Goal: Transaction & Acquisition: Purchase product/service

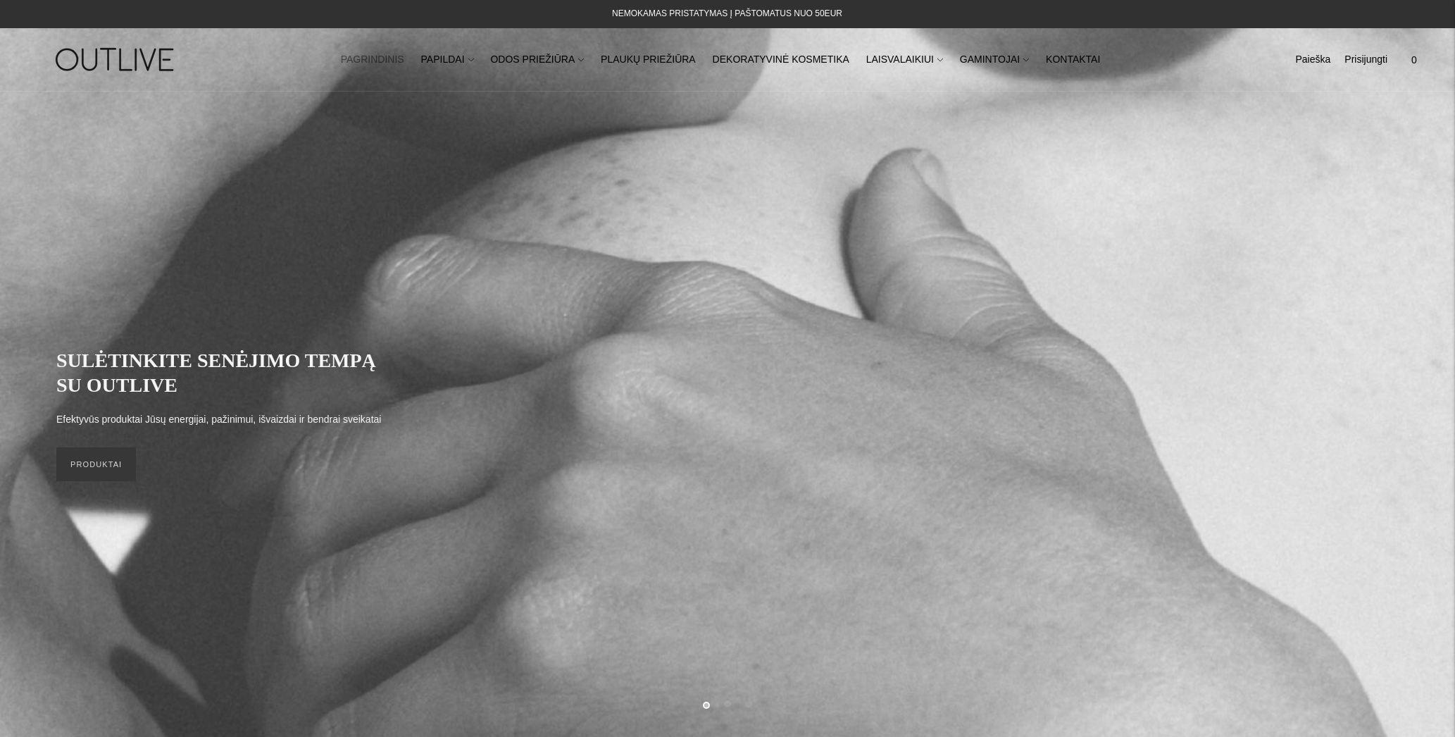
scroll to position [0, 1]
click at [456, 61] on link "PAPILDAI" at bounding box center [447, 59] width 53 height 31
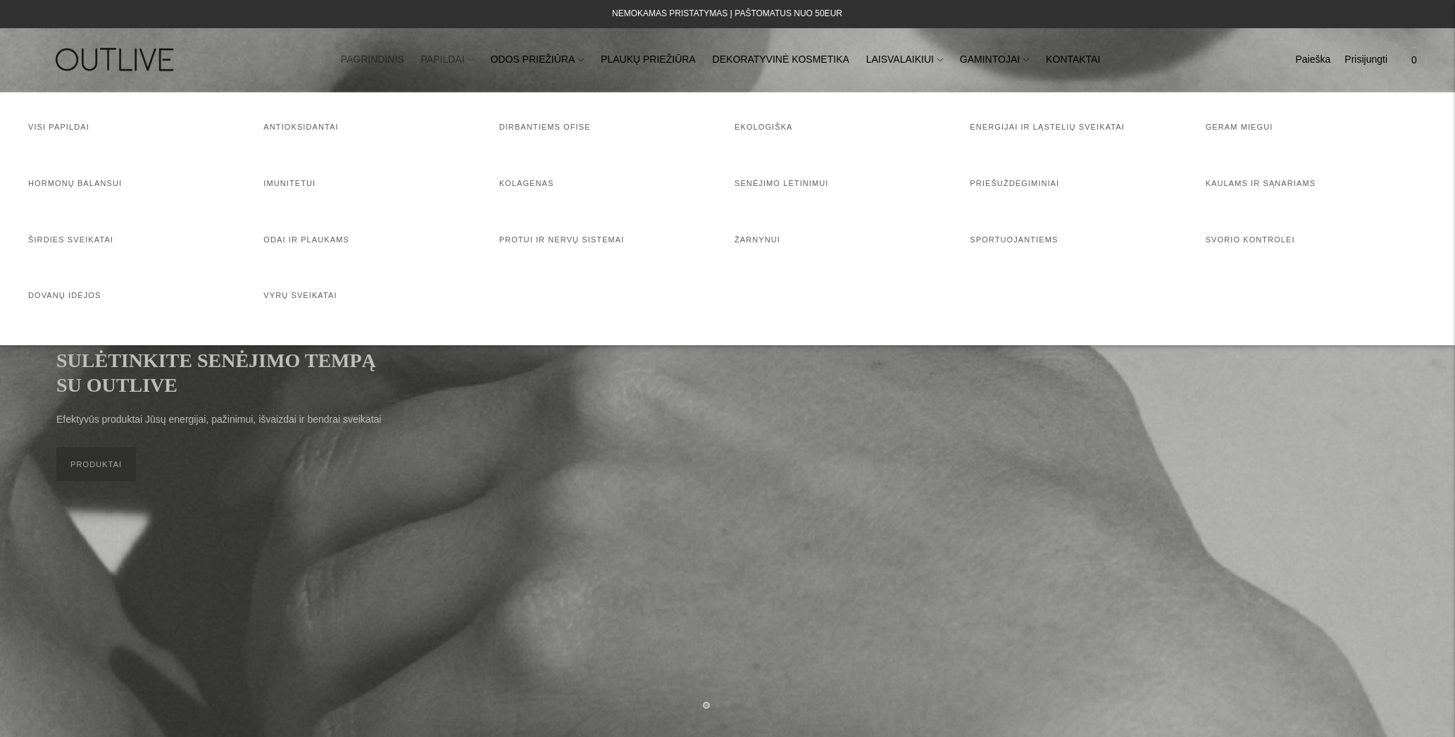
scroll to position [0, 0]
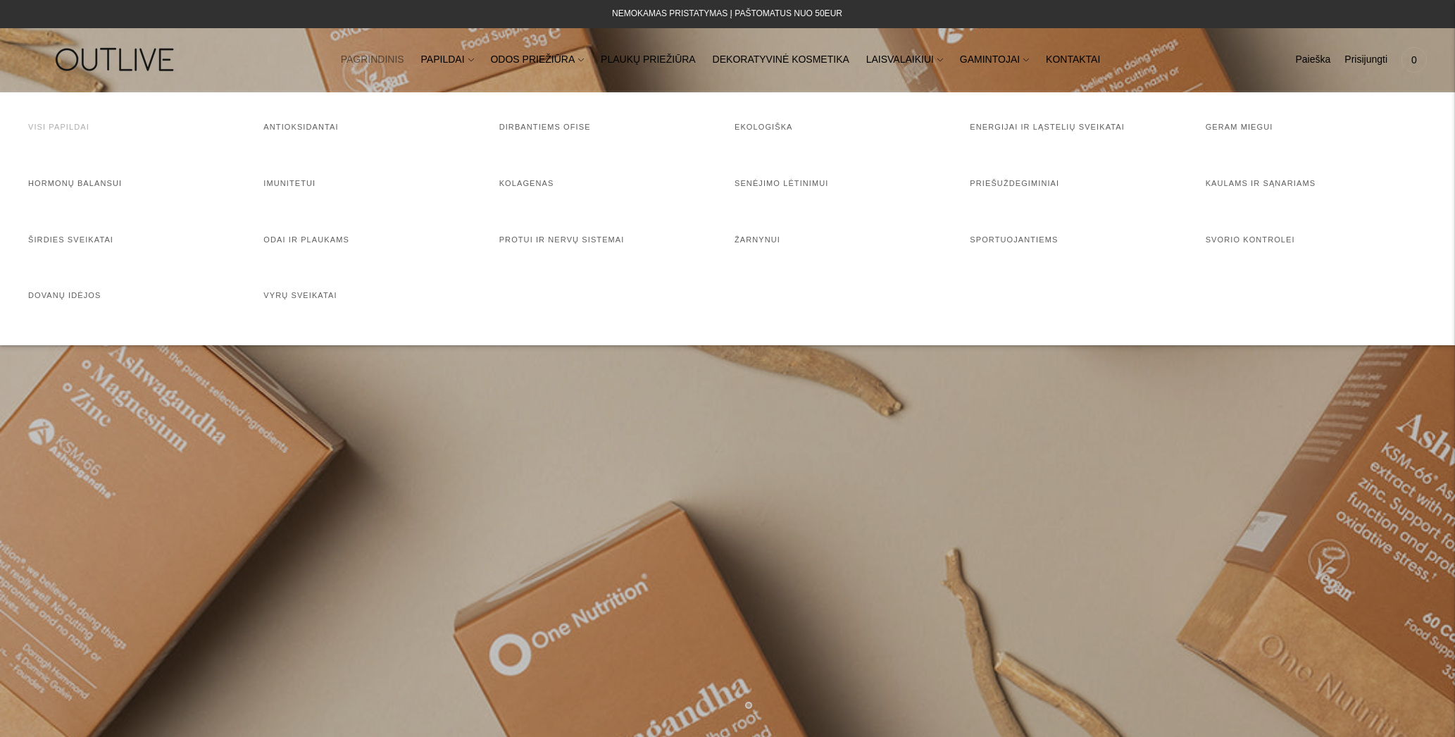
click at [76, 123] on link "Visi papildai" at bounding box center [58, 127] width 61 height 8
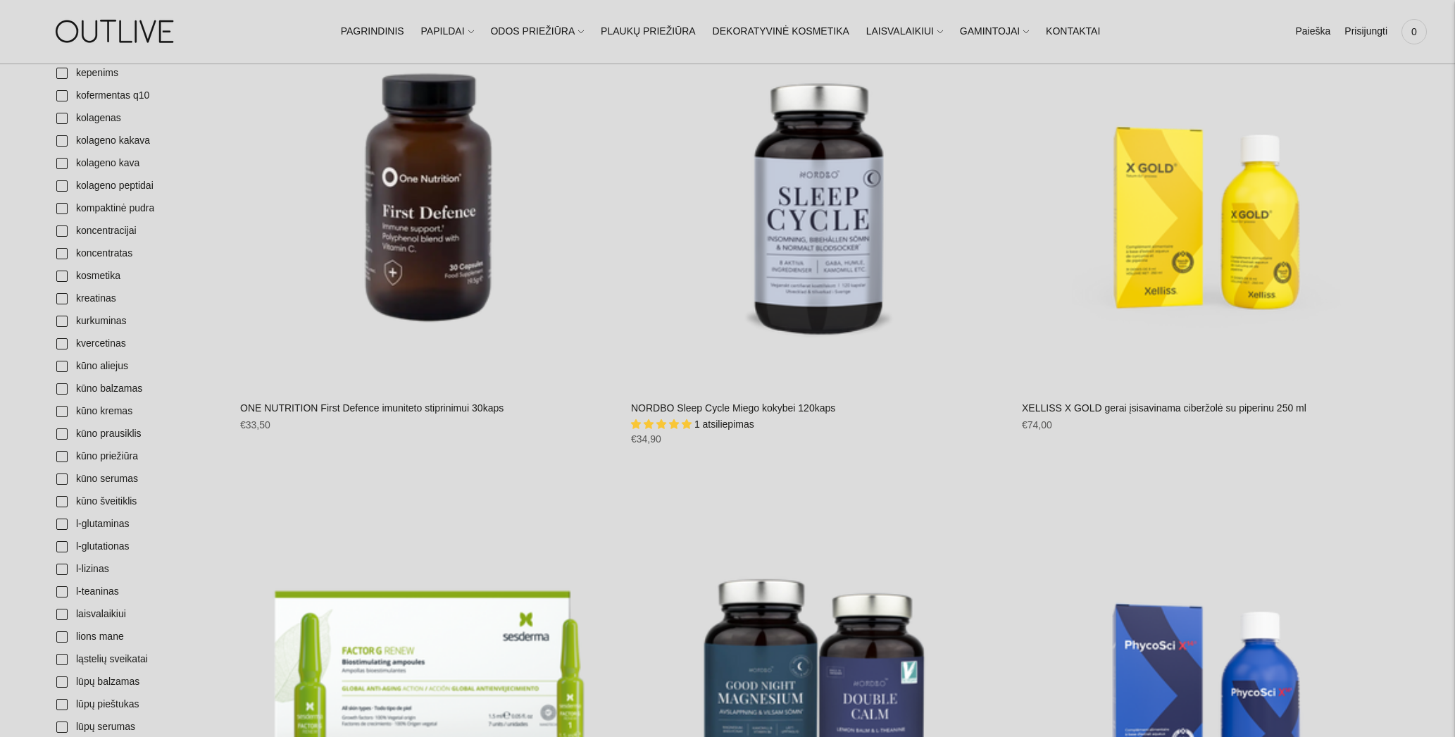
scroll to position [2298, 0]
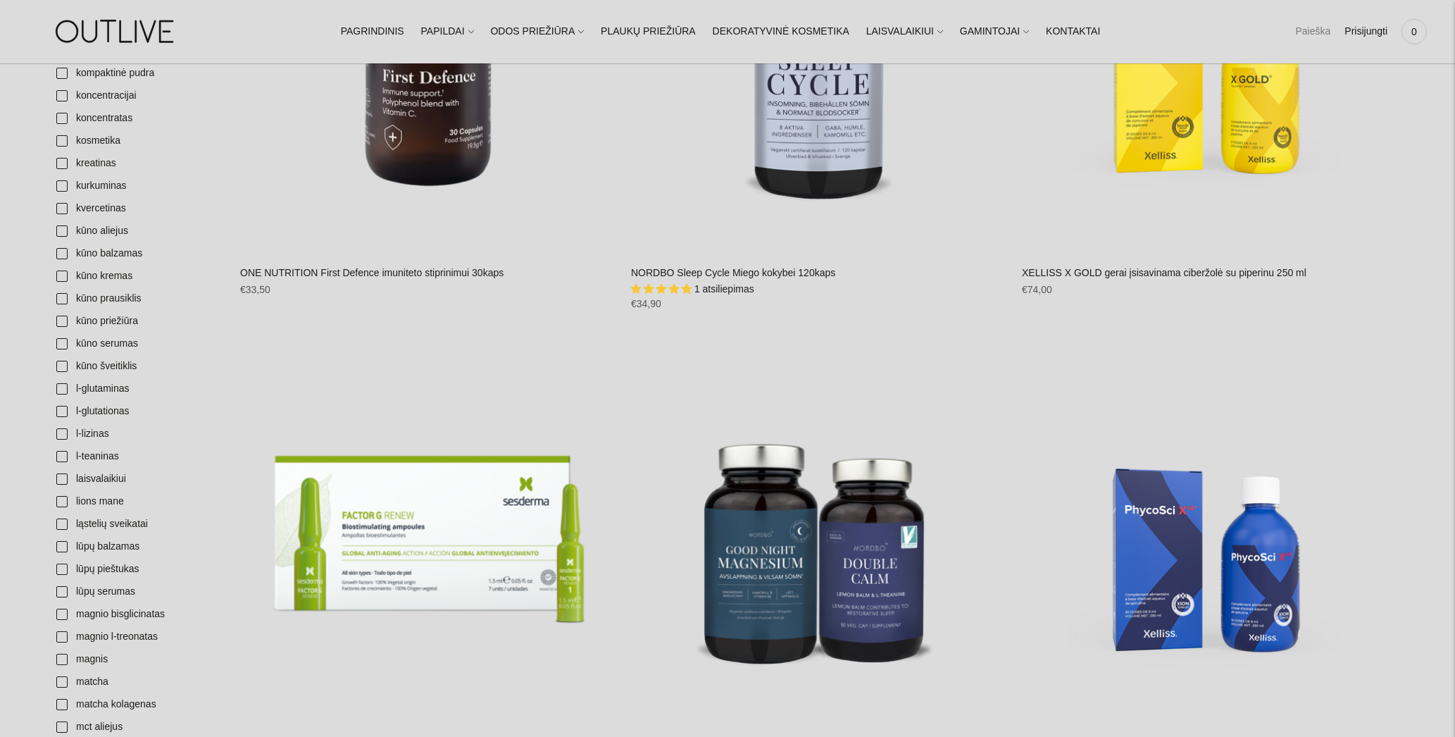
click at [1310, 27] on link "Paieška" at bounding box center [1312, 31] width 35 height 31
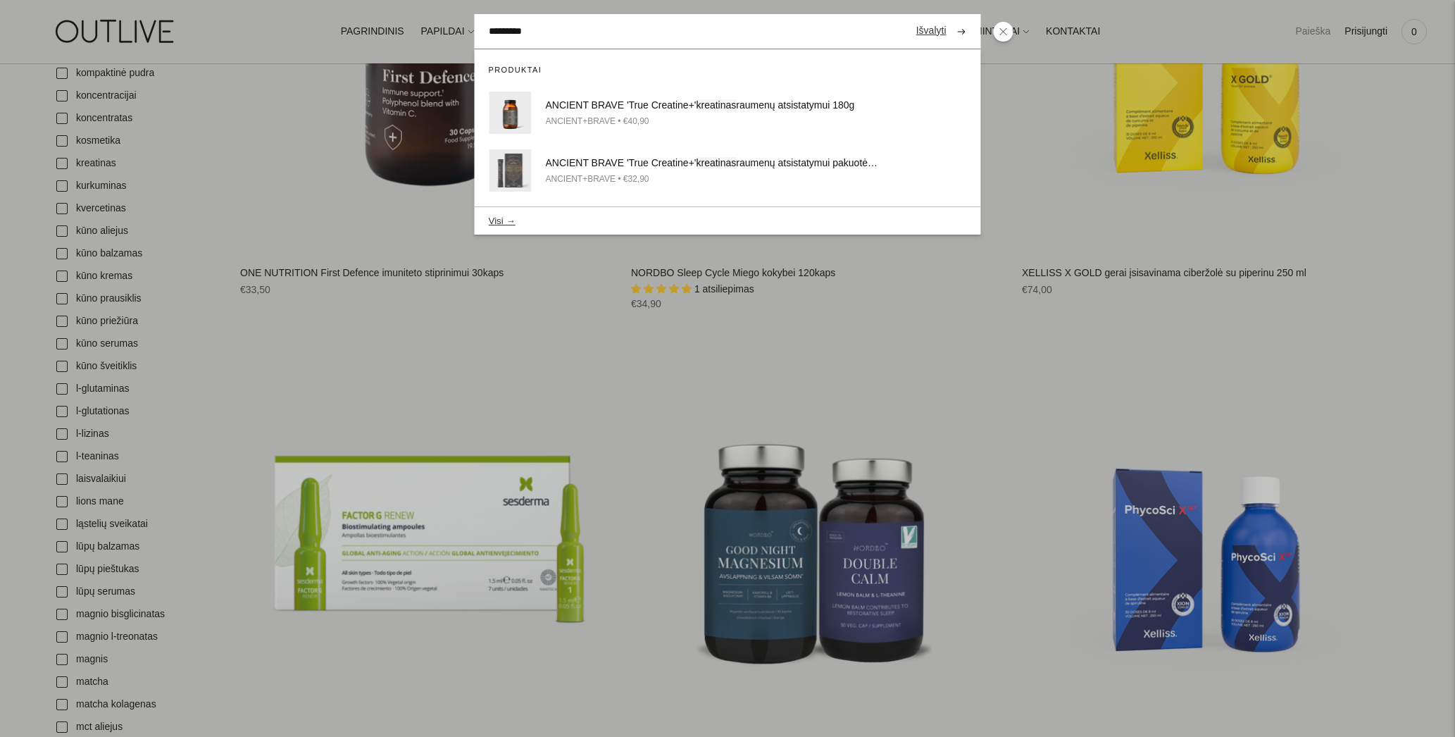
type input "*********"
click at [961, 31] on button "submit" at bounding box center [961, 31] width 25 height 27
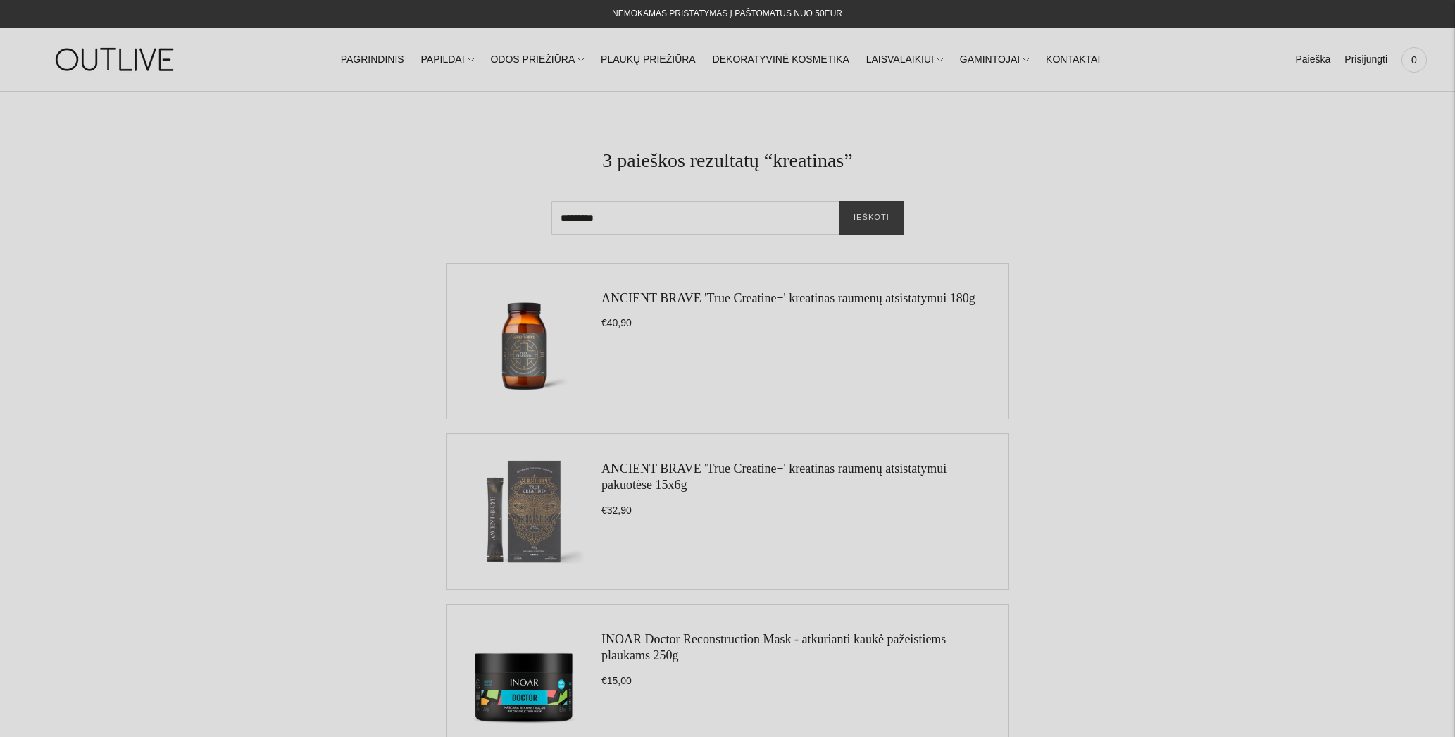
click at [689, 463] on link "ANCIENT BRAVE 'True Creatine+' kreatinas raumenų atsistatymui pakuotėse 15x6g" at bounding box center [774, 476] width 345 height 30
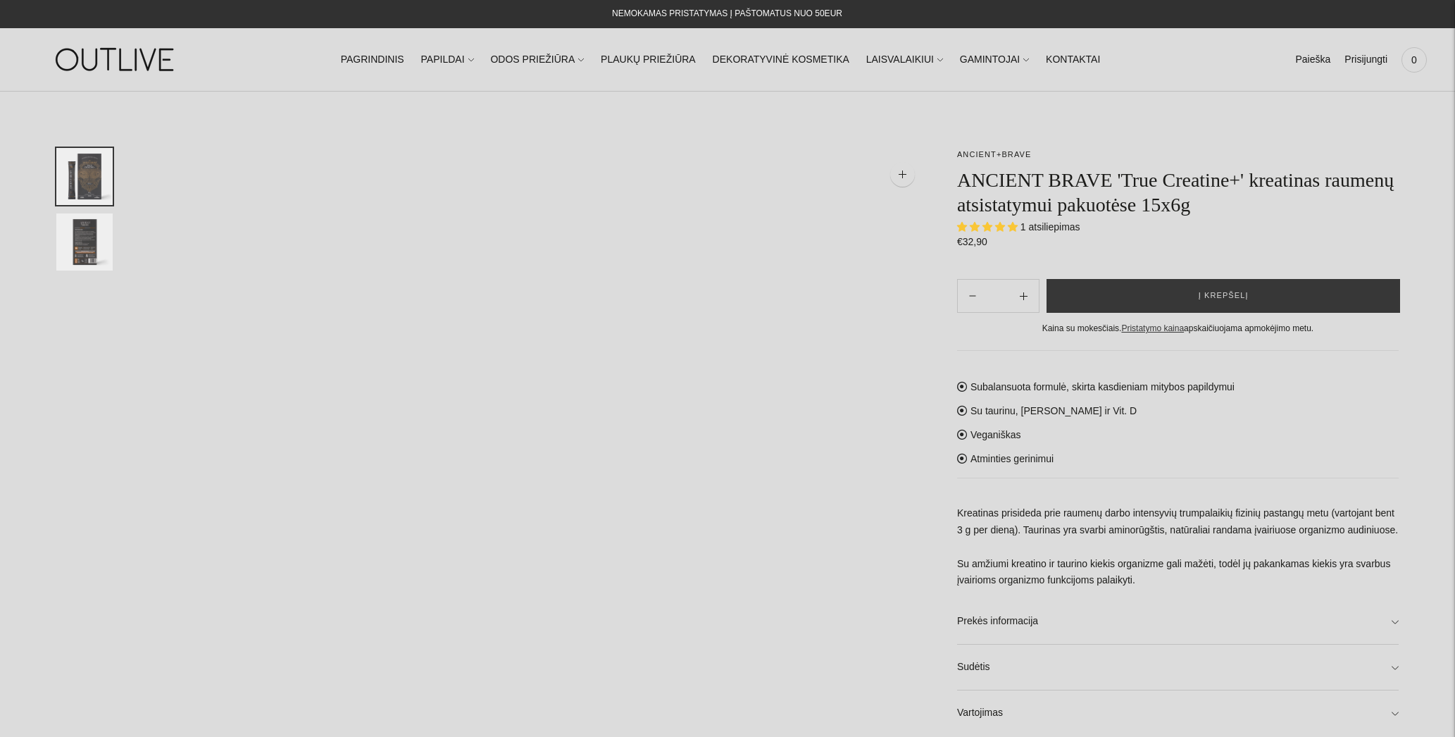
select select "**********"
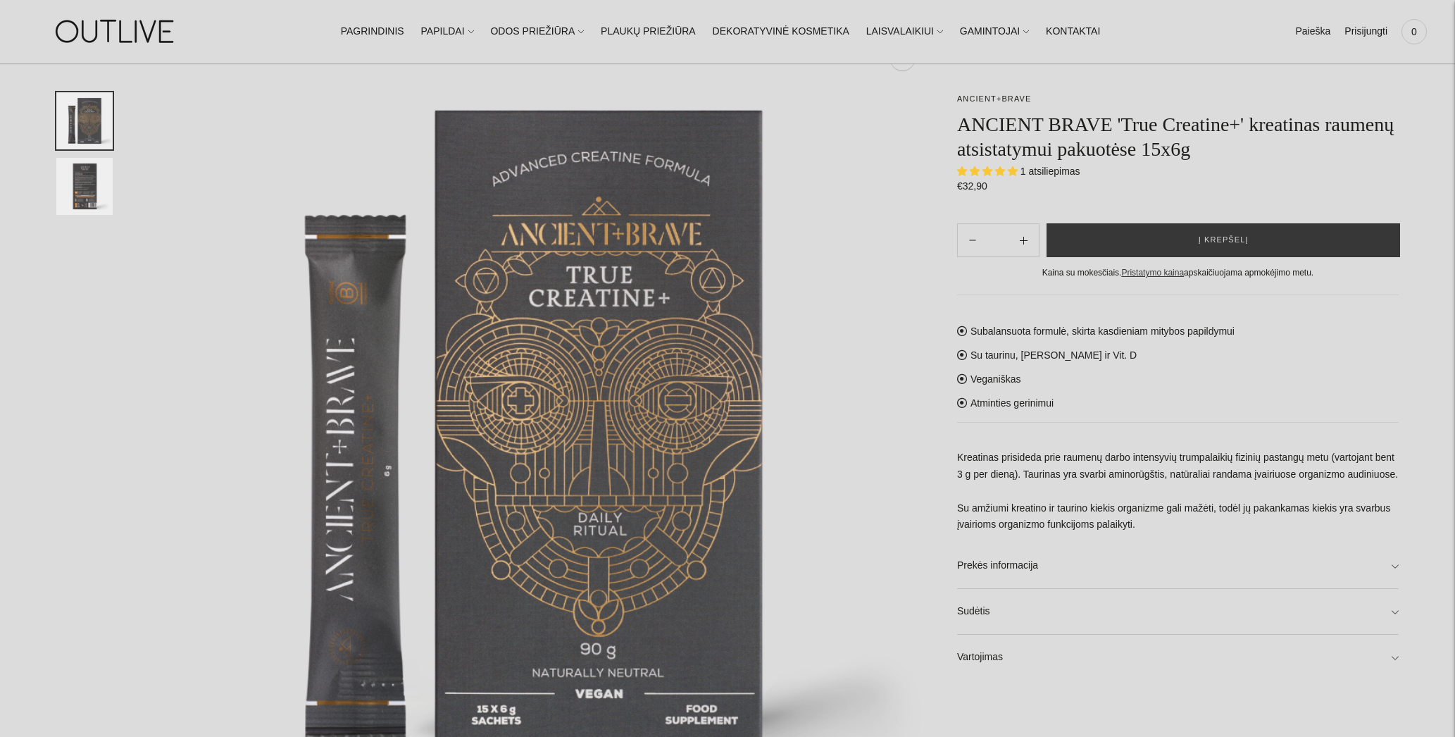
scroll to position [123, 0]
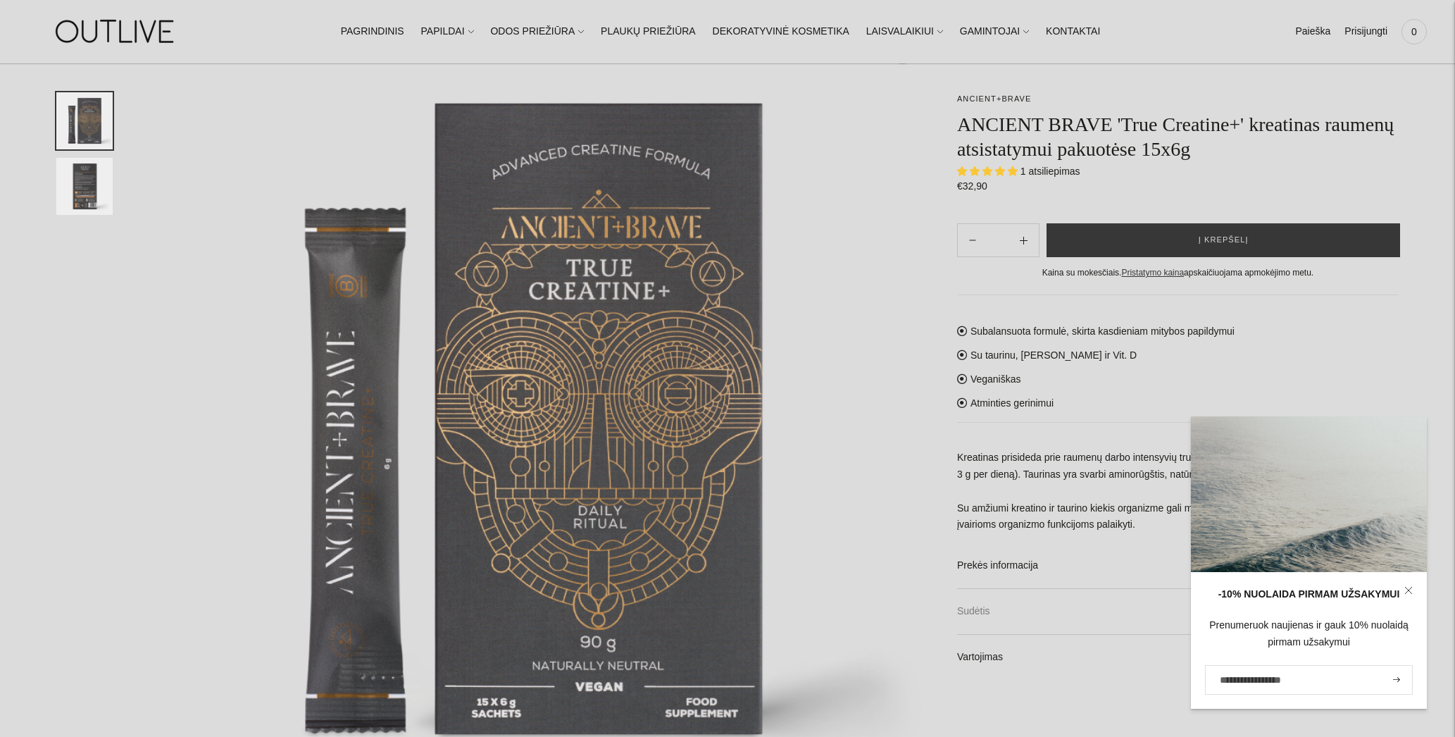
click at [975, 621] on link "Sudėtis" at bounding box center [1178, 611] width 442 height 45
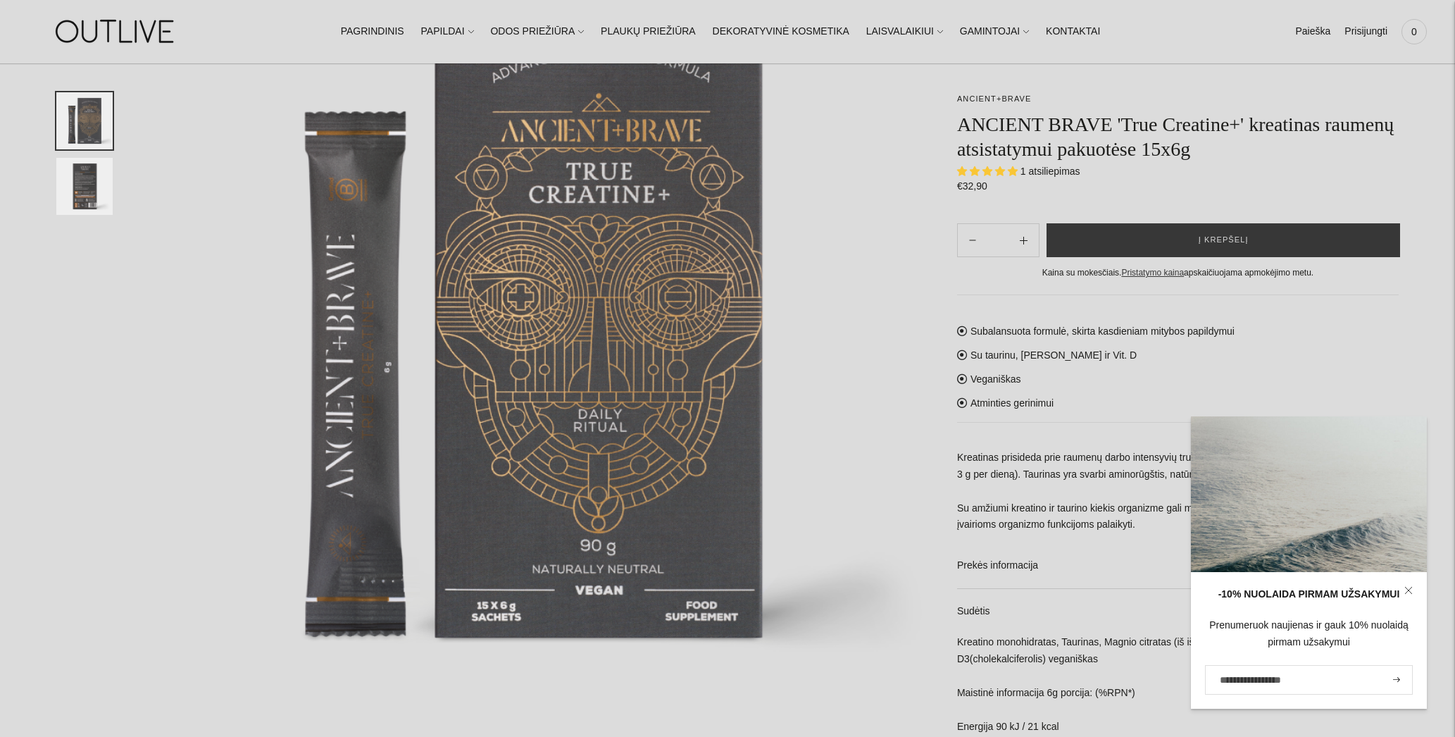
scroll to position [292, 0]
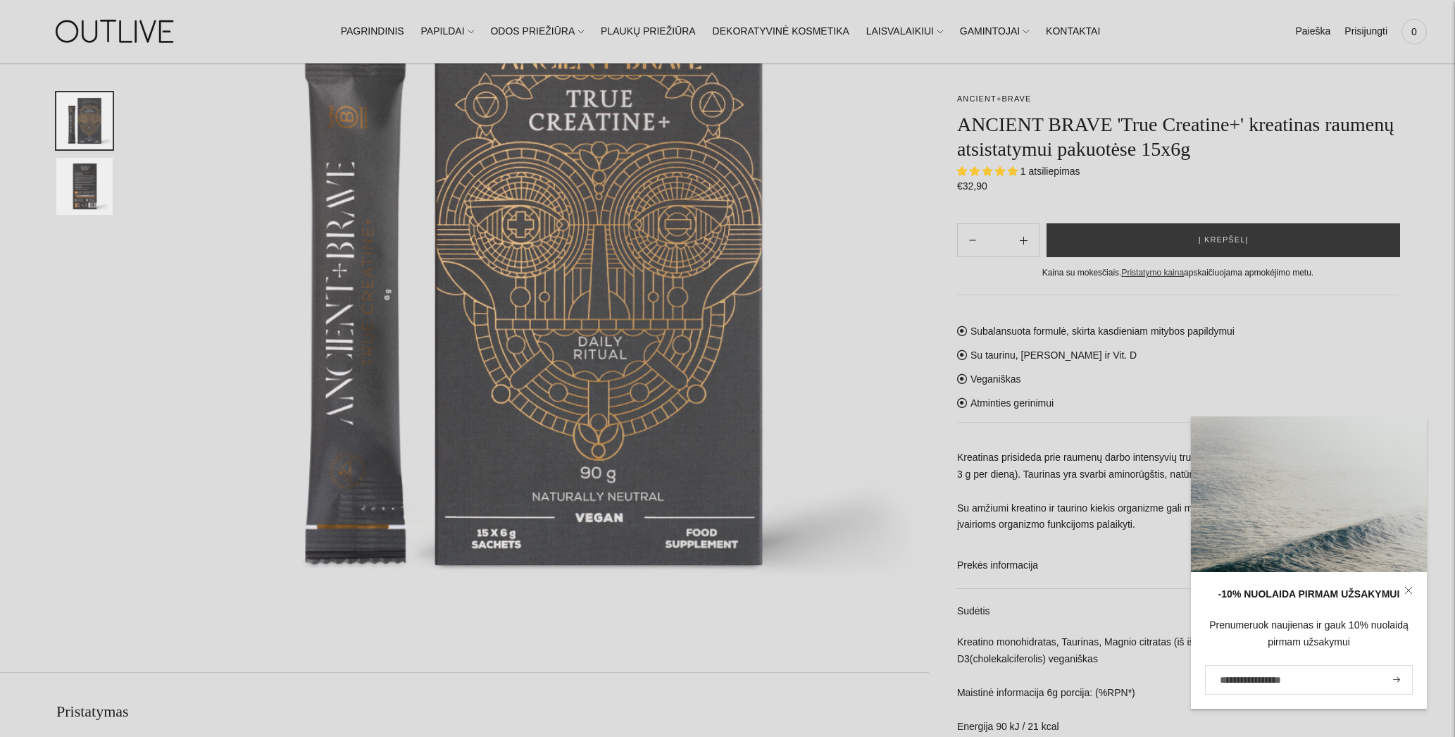
click at [1395, 377] on div "Subalansuota formulė, skirta kasdieniam mitybos papildymui Su taurinu, magniu i…" at bounding box center [1178, 679] width 442 height 771
click at [1410, 589] on icon at bounding box center [1408, 590] width 8 height 8
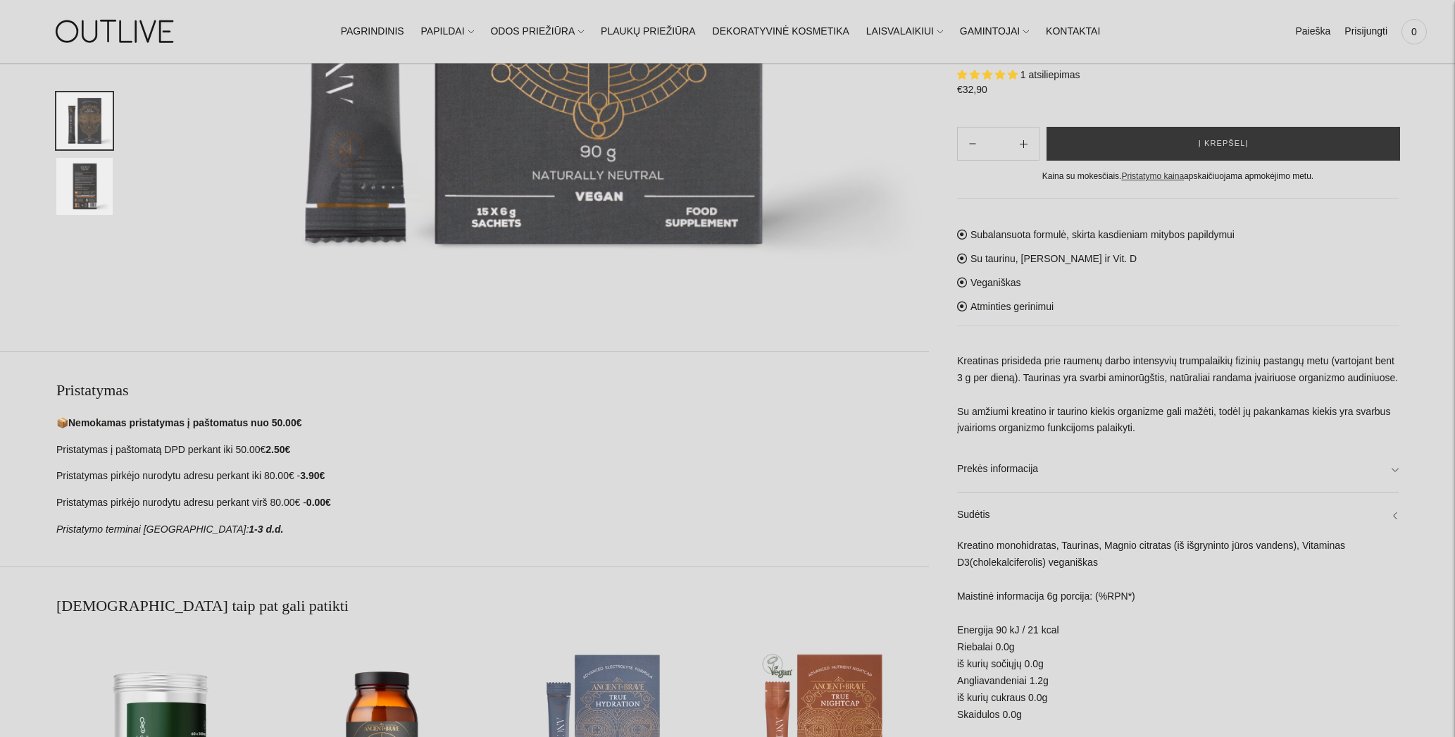
scroll to position [370, 0]
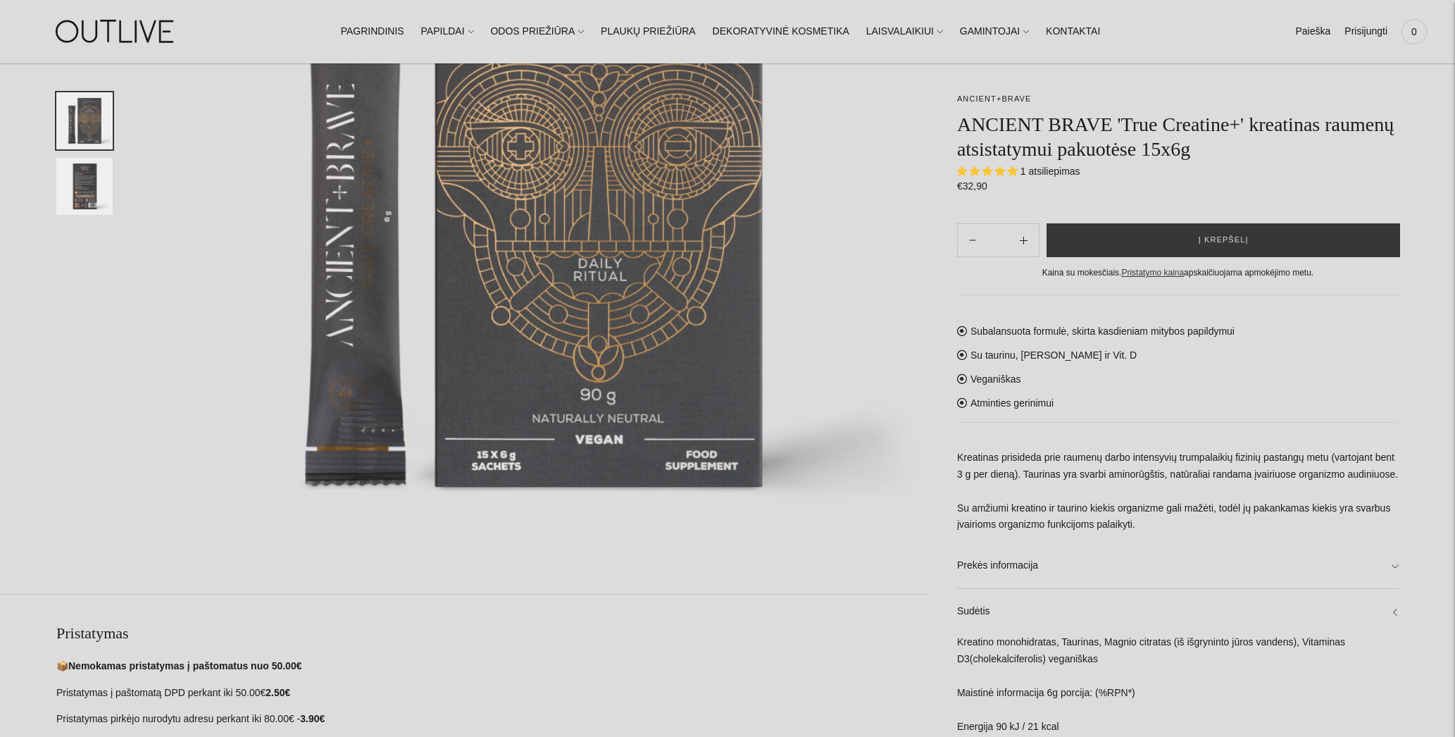
click at [1402, 187] on div "ANCIENT+BRAVE ANCIENT BRAVE 'True Creatine+' kreatinas raumenų atsistatymui pak…" at bounding box center [727, 688] width 1455 height 1822
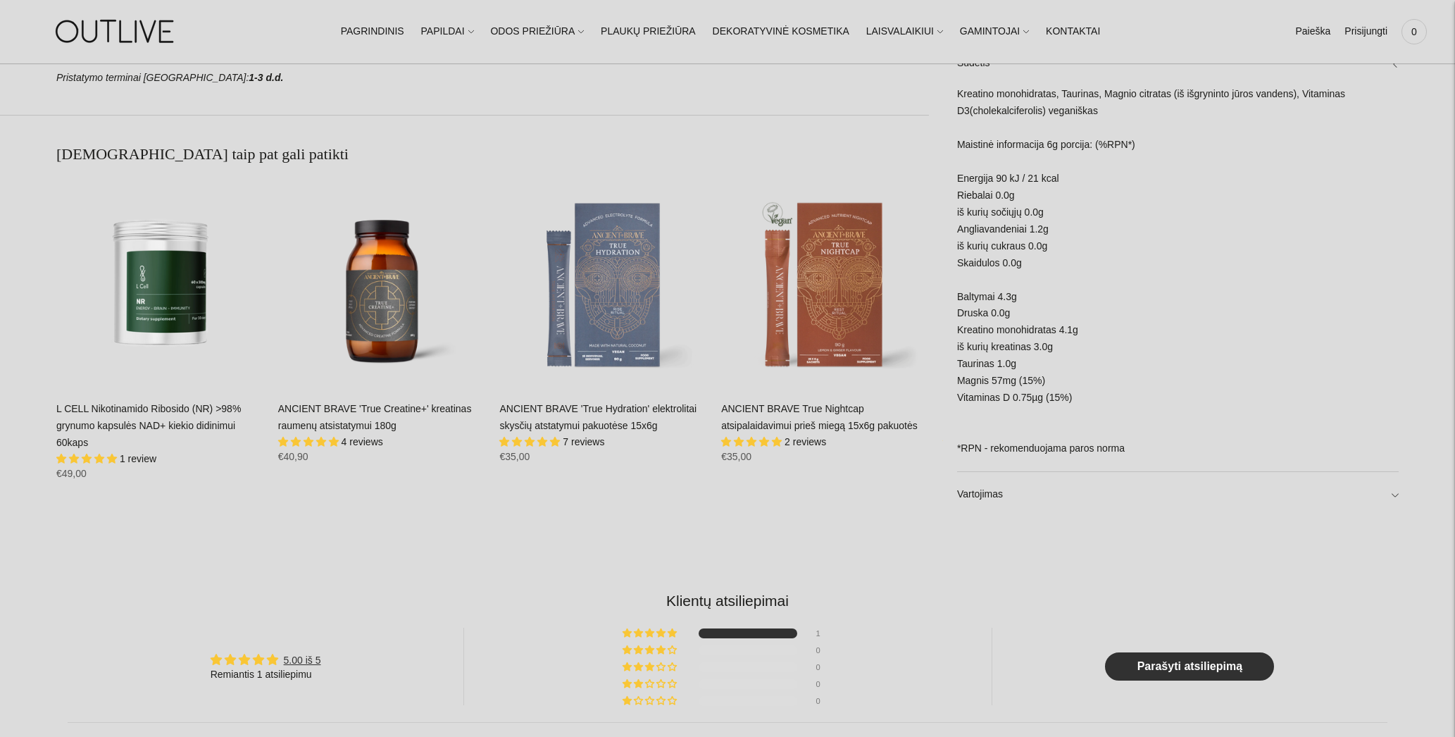
scroll to position [1069, 0]
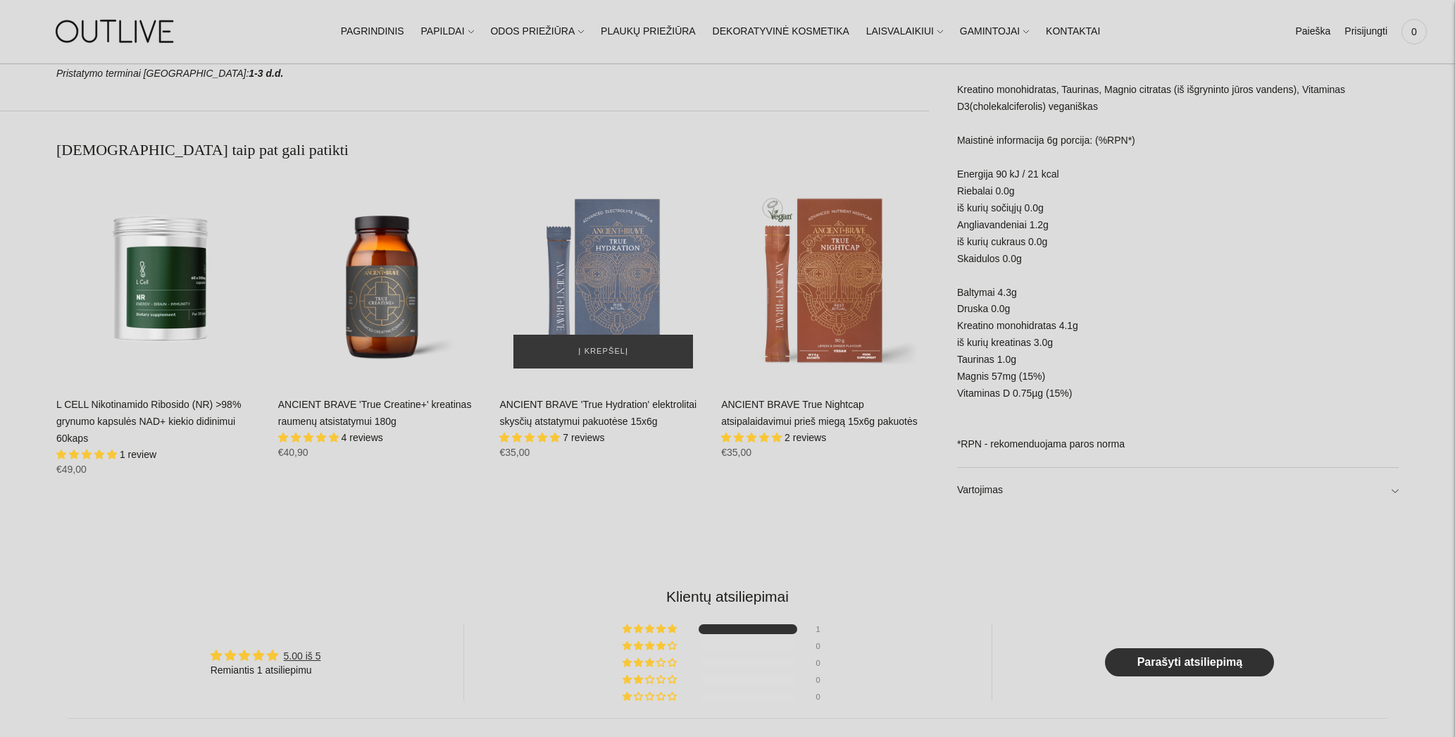
click at [613, 315] on img "ANCIENT BRAVE 'True Hydration' elektrolitai skysčių atstatymui pakuotėse 15x6g\a" at bounding box center [603, 279] width 208 height 208
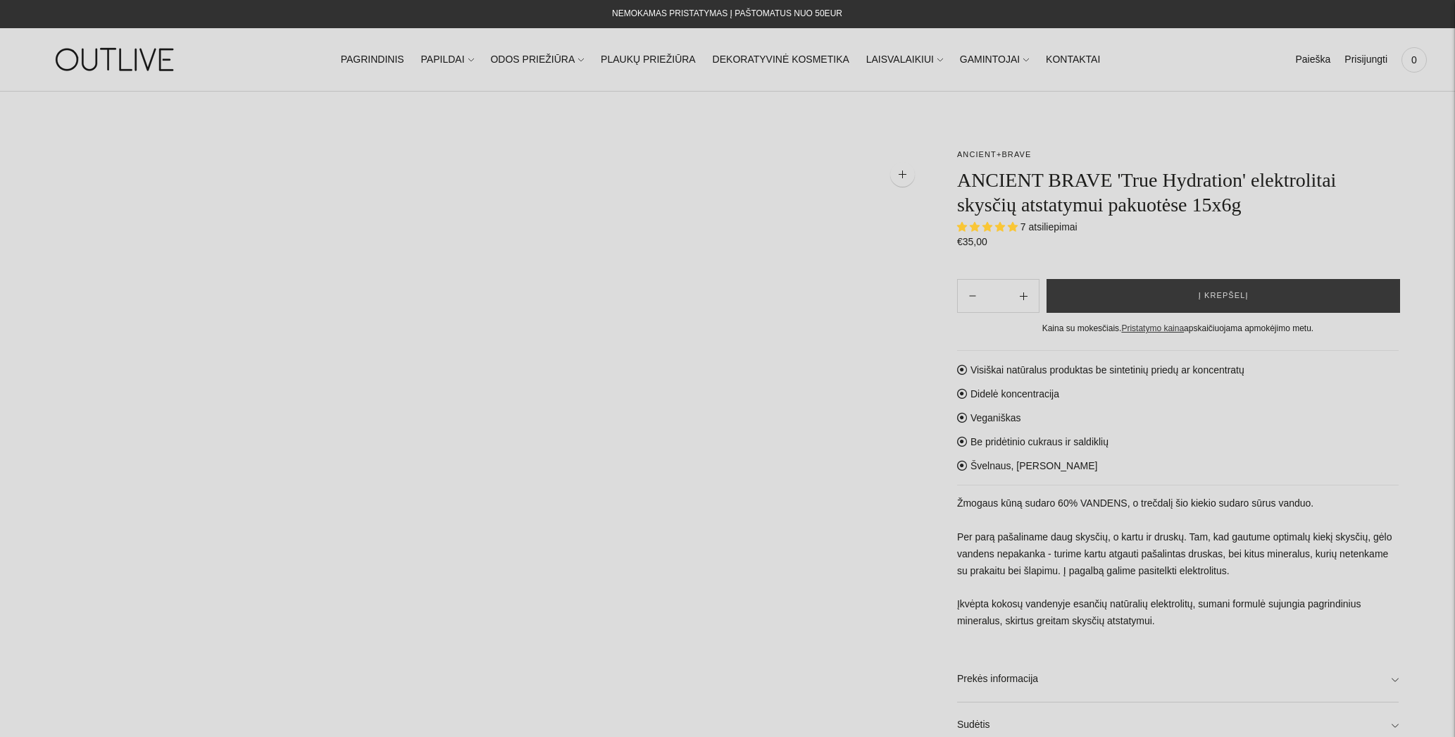
select select "**********"
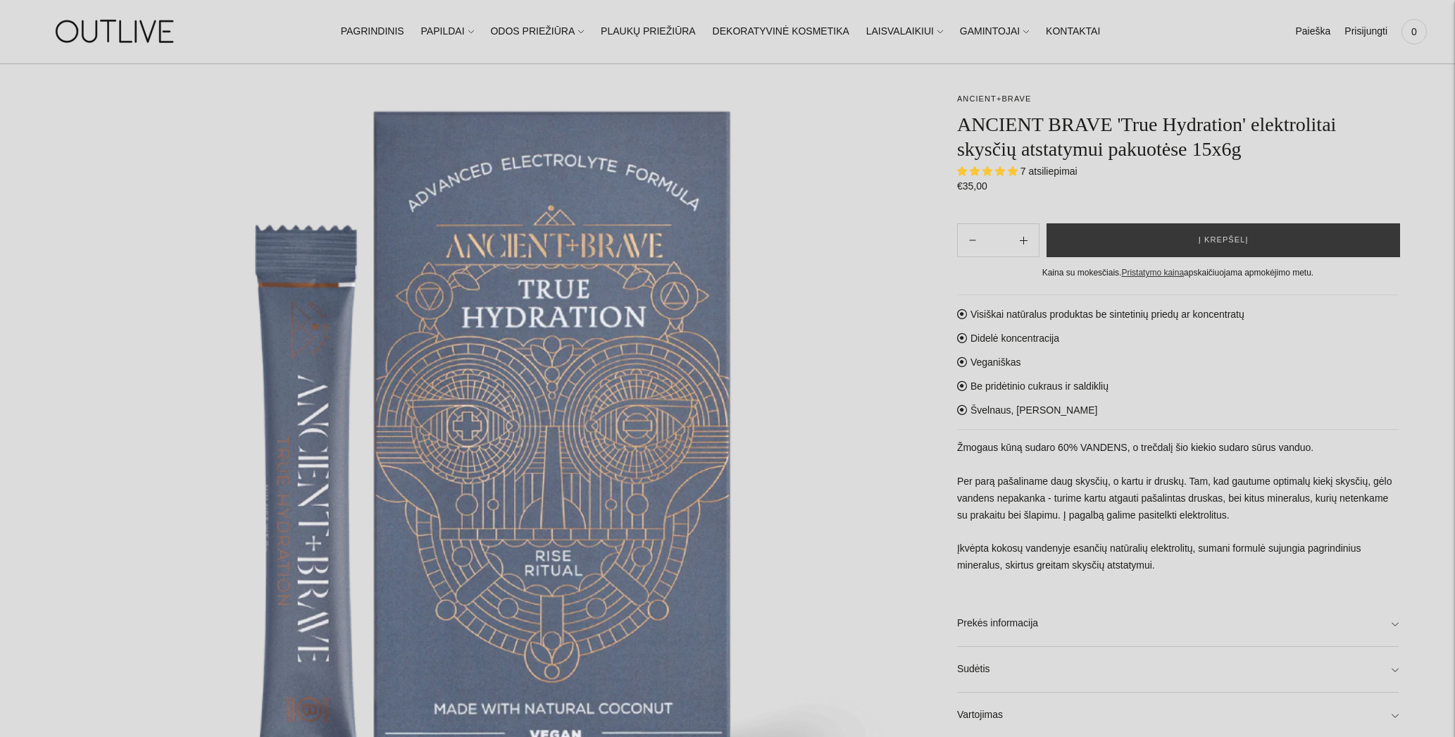
scroll to position [140, 0]
click at [1257, 241] on button "Į krepšelį" at bounding box center [1224, 240] width 354 height 34
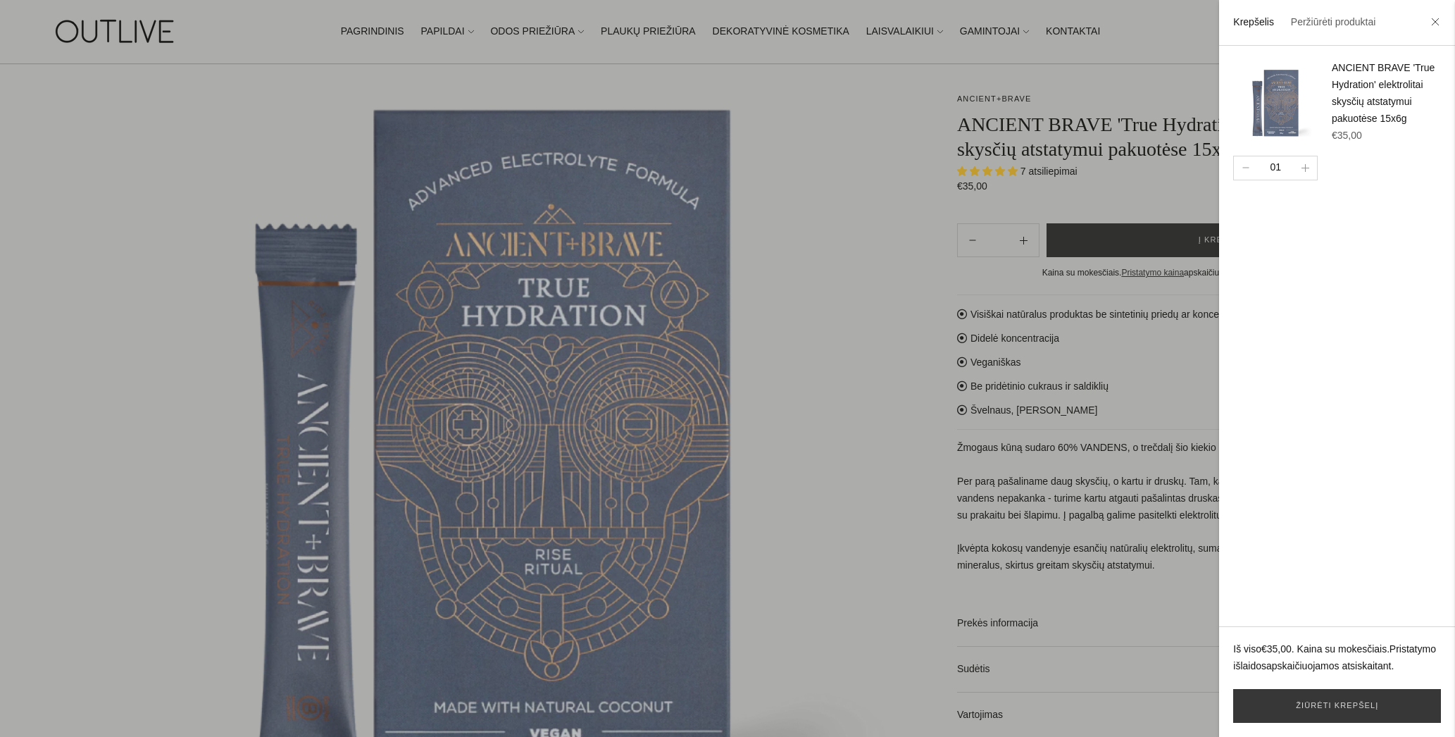
click at [1162, 342] on div at bounding box center [727, 368] width 1455 height 737
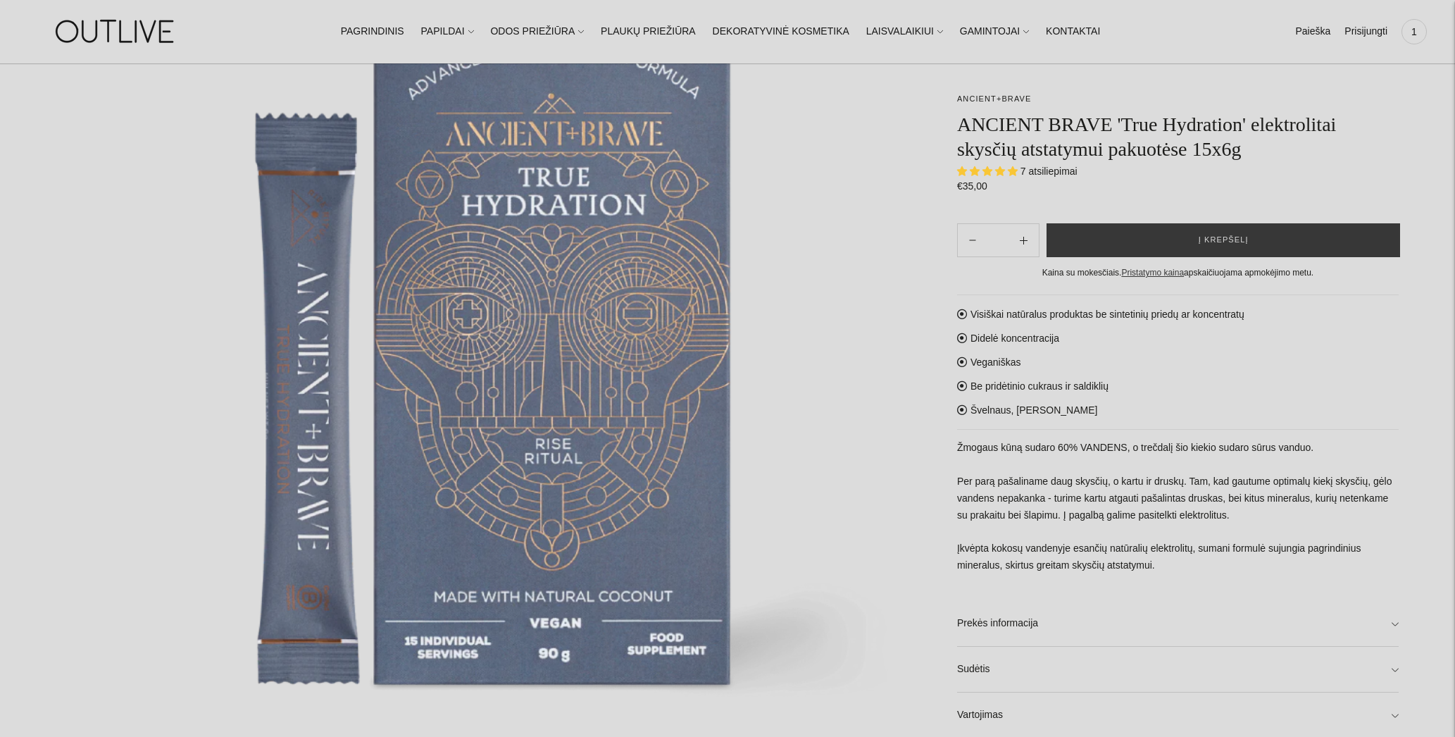
scroll to position [156, 0]
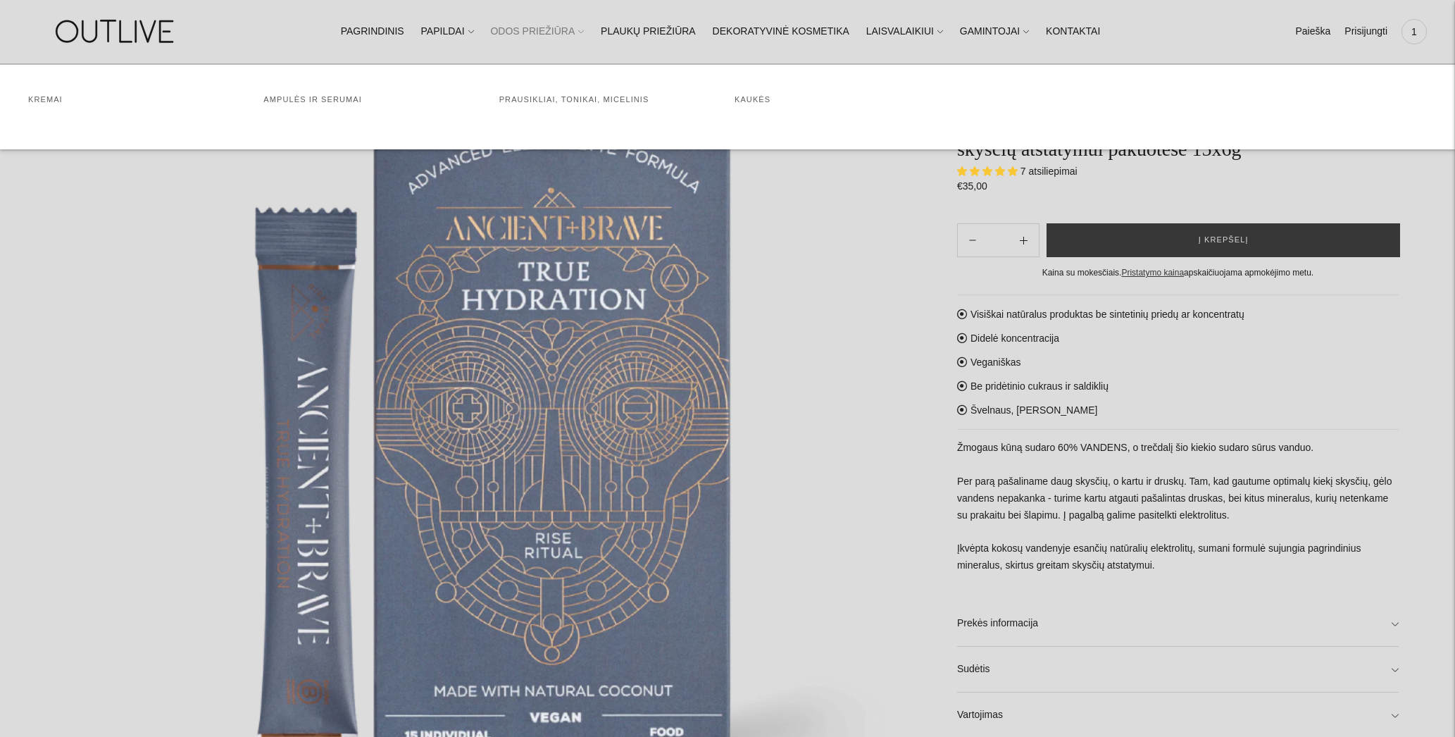
click at [535, 27] on link "ODOS PRIEŽIŪRA" at bounding box center [537, 31] width 94 height 31
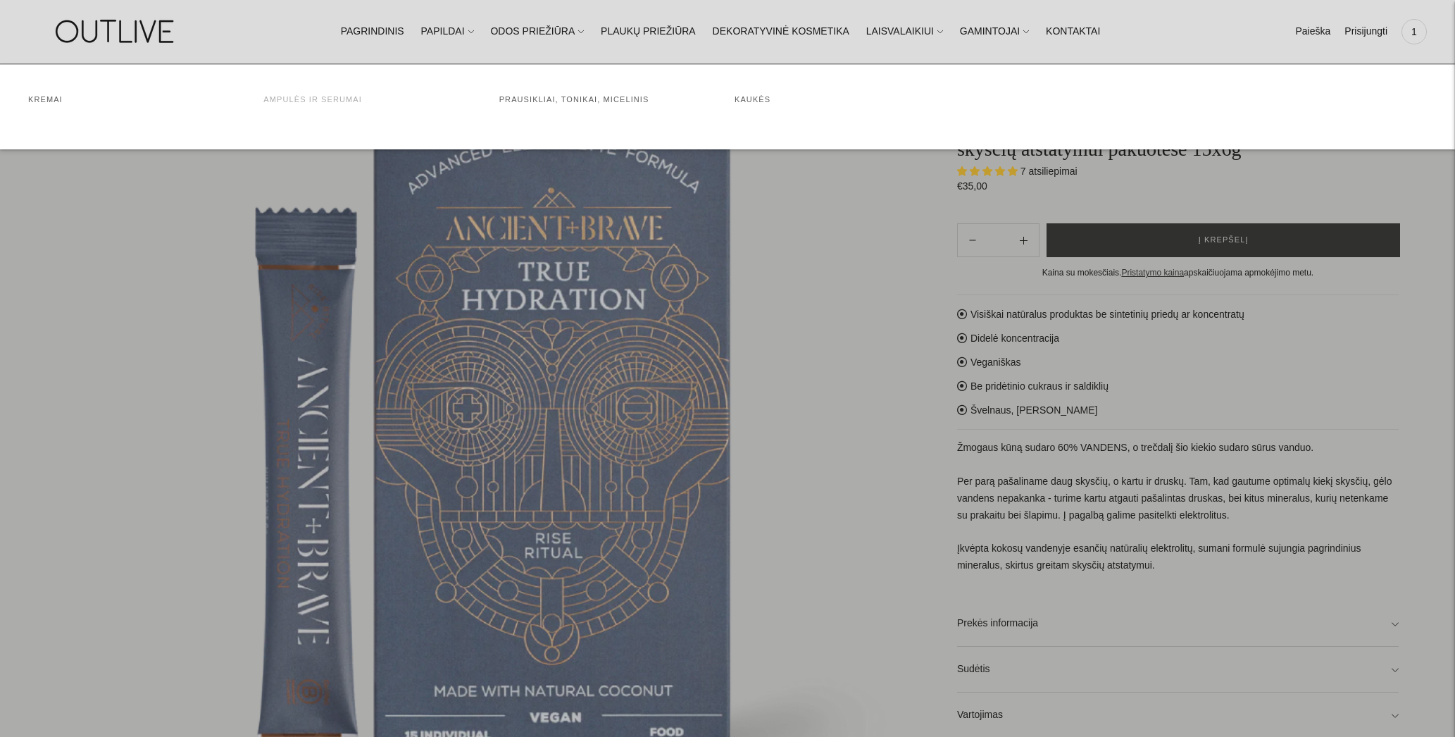
click at [280, 95] on link "Ampulės ir serumai" at bounding box center [312, 99] width 99 height 8
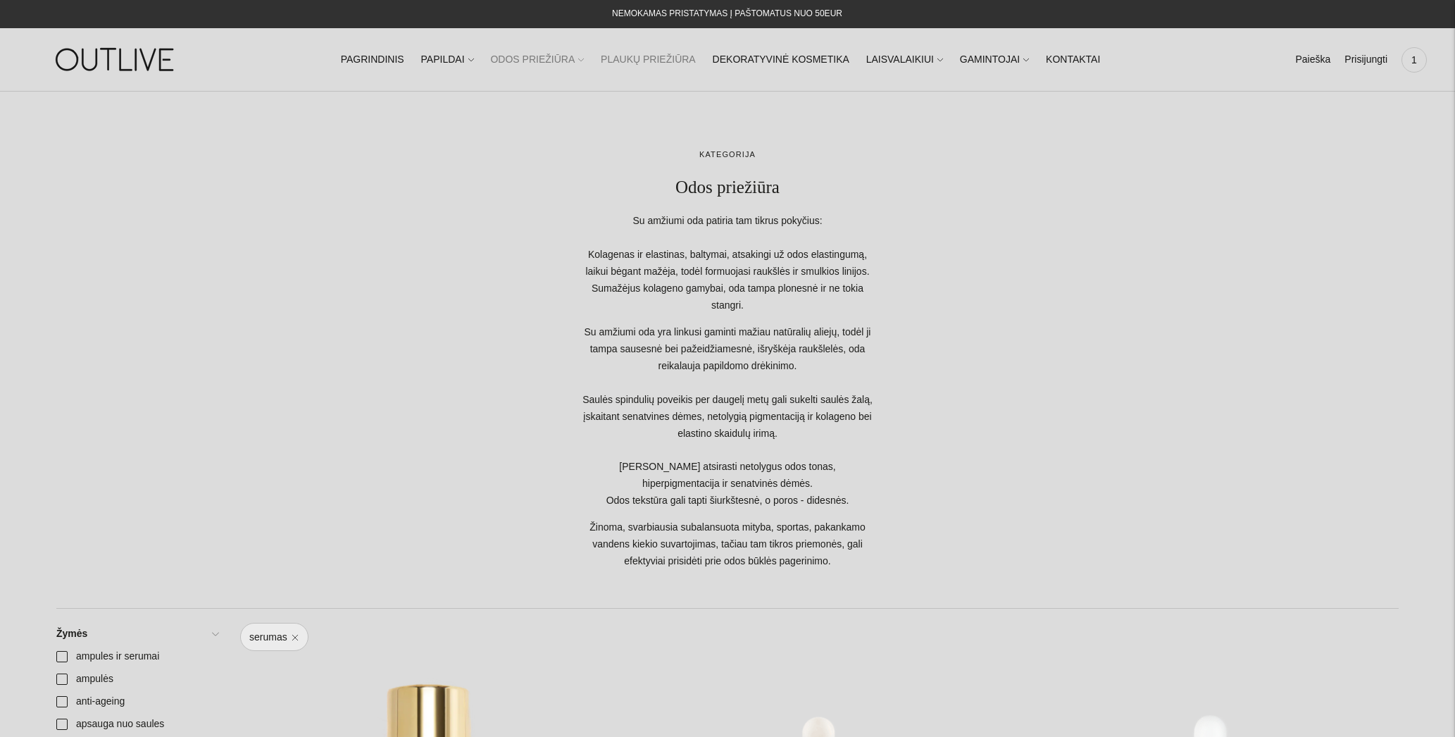
scroll to position [0, 1]
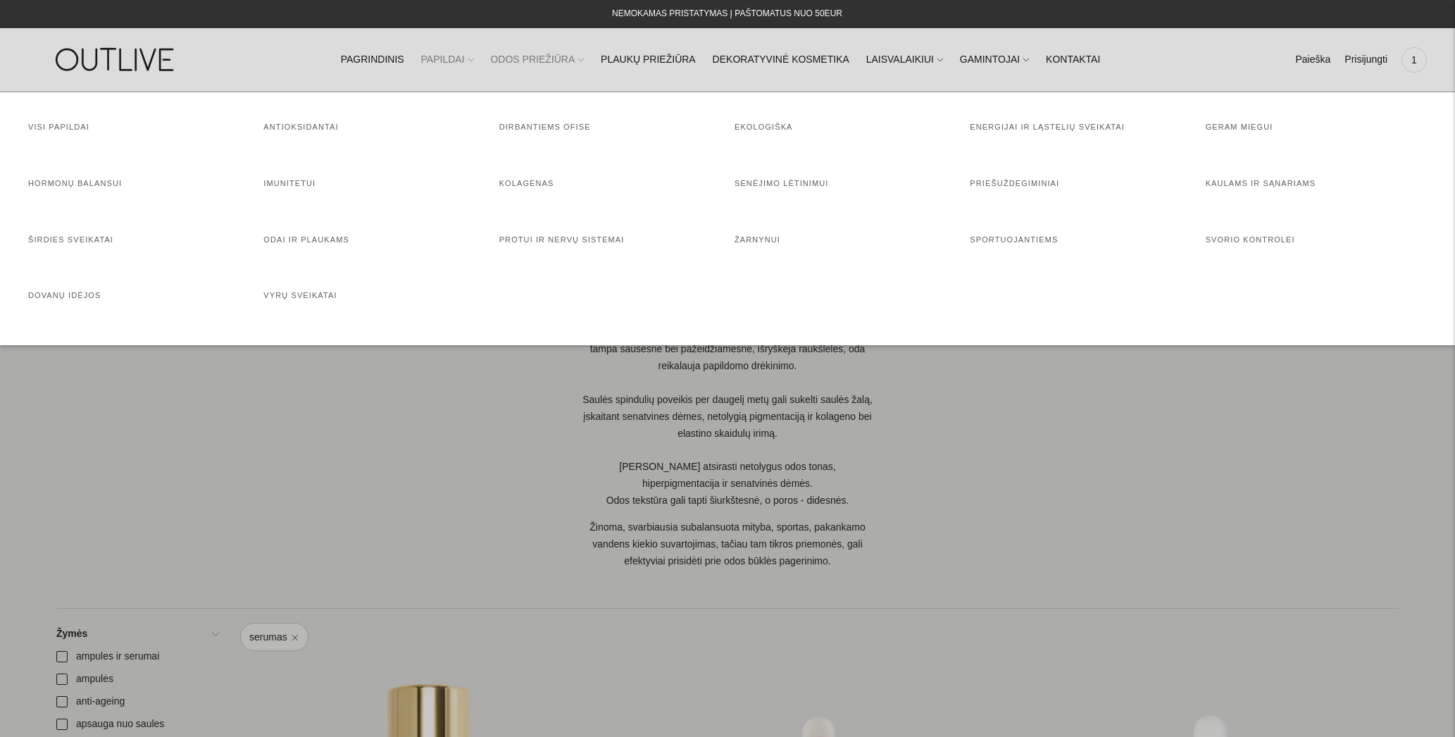
click at [453, 61] on link "PAPILDAI" at bounding box center [447, 59] width 53 height 31
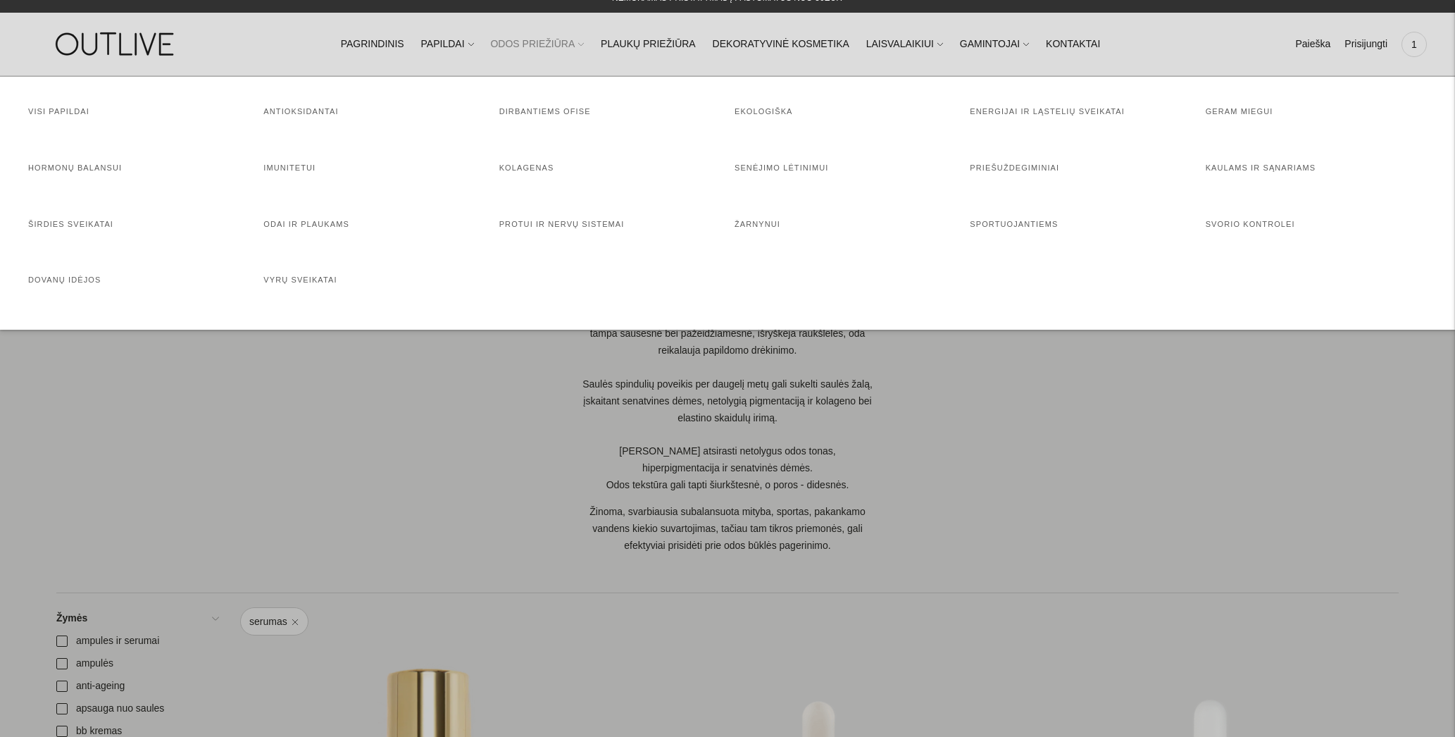
click at [70, 106] on h4 "Visi papildai" at bounding box center [138, 112] width 221 height 14
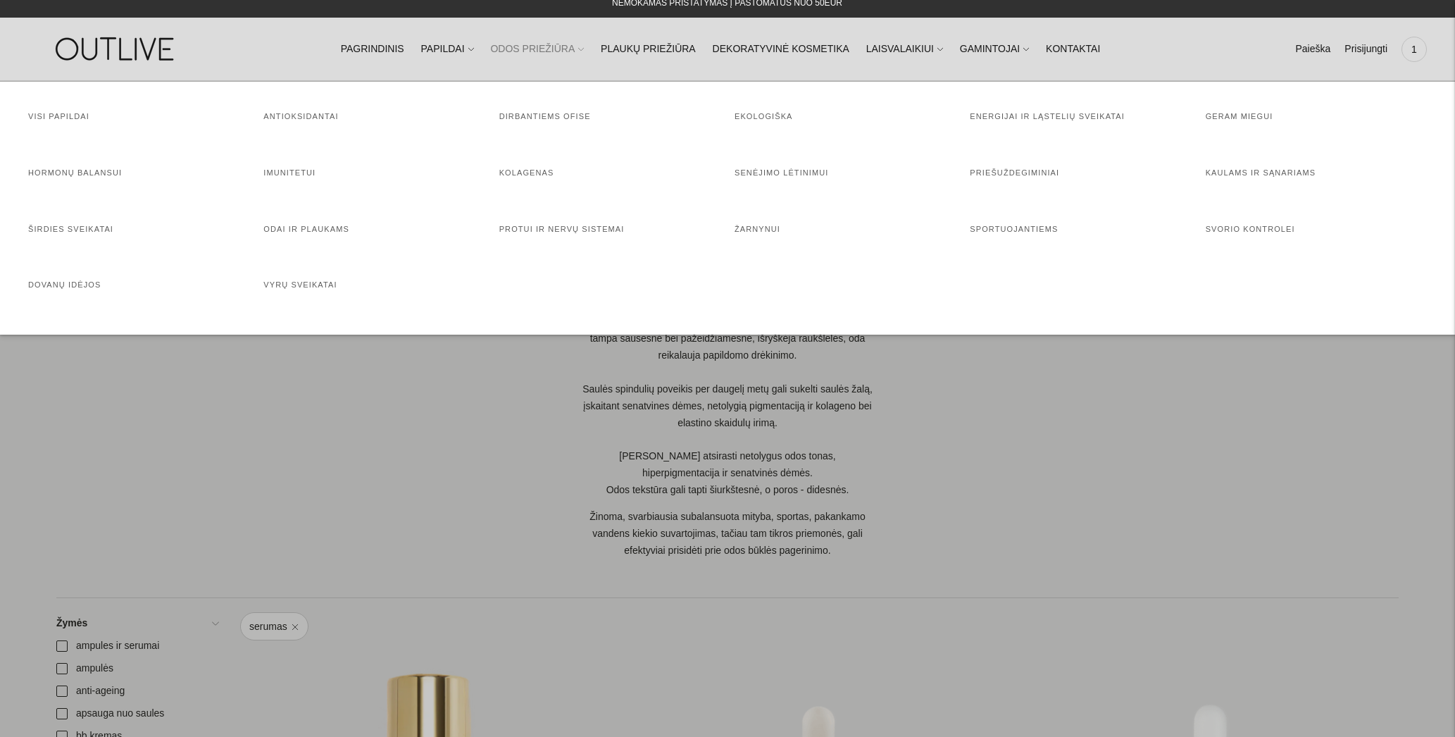
scroll to position [11, 0]
click at [52, 111] on h4 "Visi papildai" at bounding box center [138, 117] width 221 height 14
click at [49, 116] on link "Visi papildai" at bounding box center [58, 116] width 61 height 8
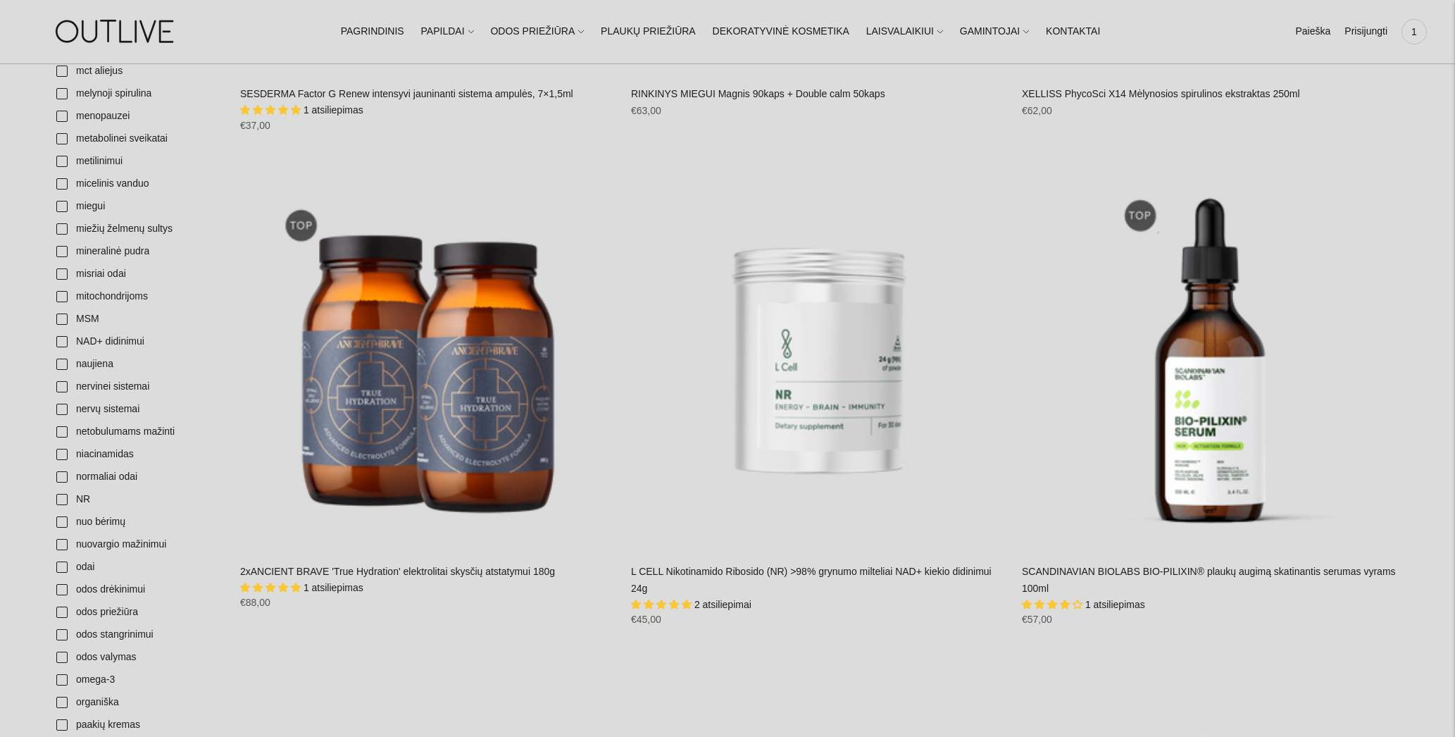
scroll to position [2955, 0]
click at [1364, 33] on link "Prisijungti" at bounding box center [1366, 31] width 43 height 31
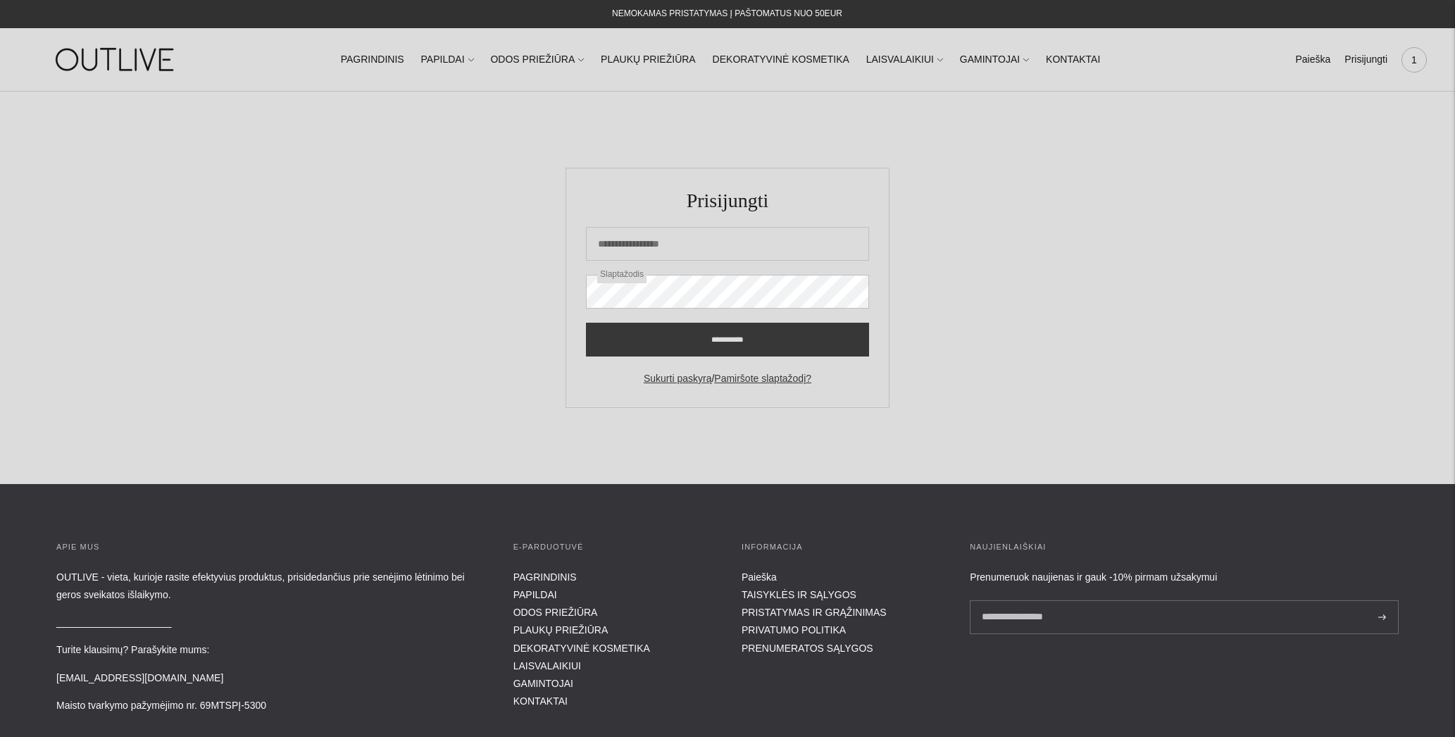
click at [1412, 62] on span "1" at bounding box center [1414, 60] width 20 height 20
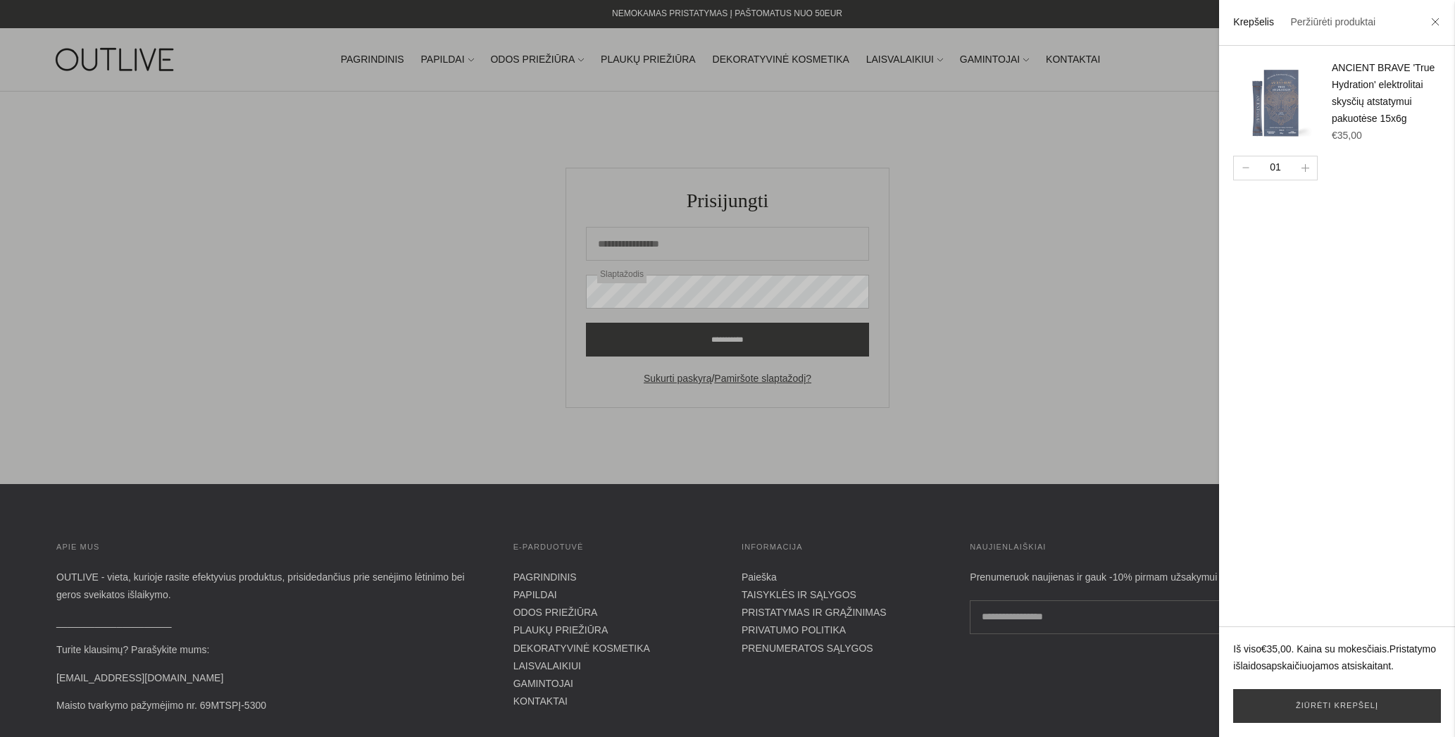
click at [1117, 122] on div at bounding box center [727, 368] width 1455 height 737
